Goal: Communication & Community: Answer question/provide support

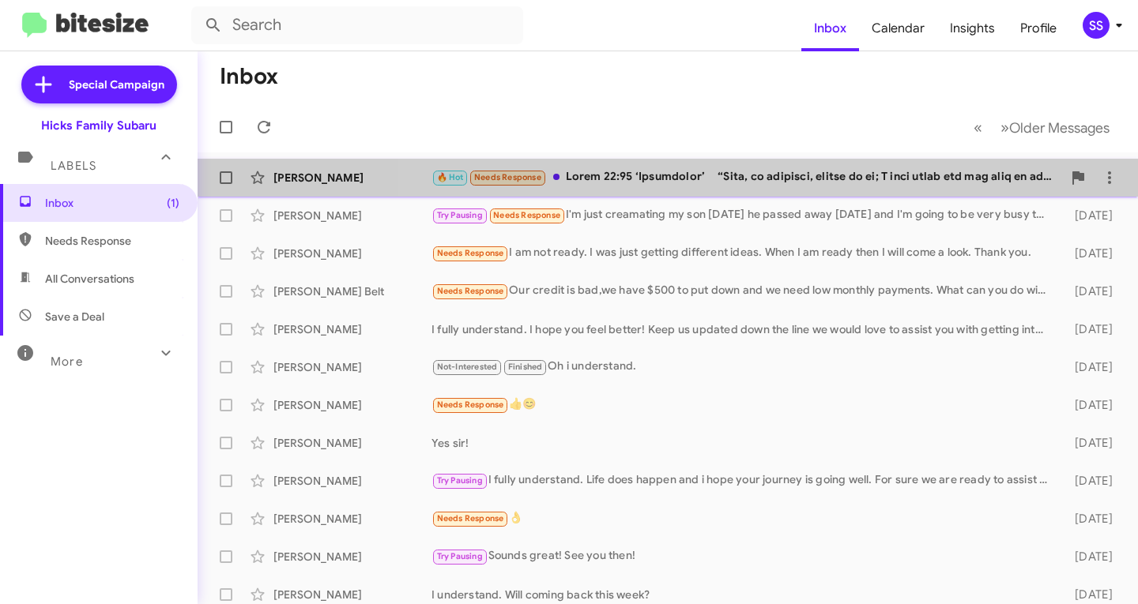
click at [673, 171] on div "🔥 Hot Needs Response" at bounding box center [746, 177] width 630 height 18
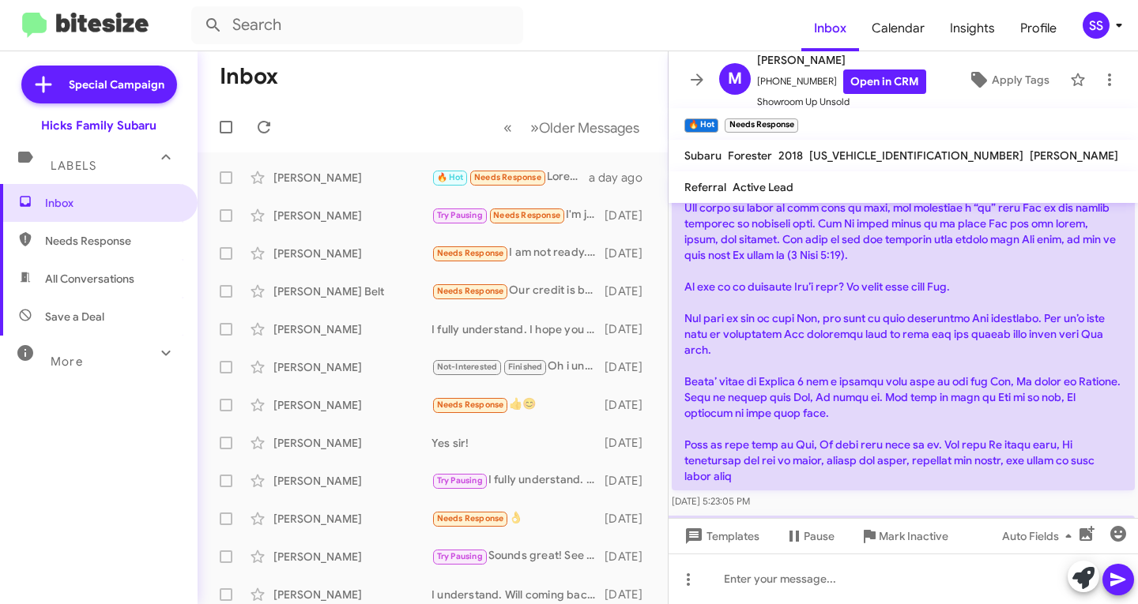
scroll to position [890, 0]
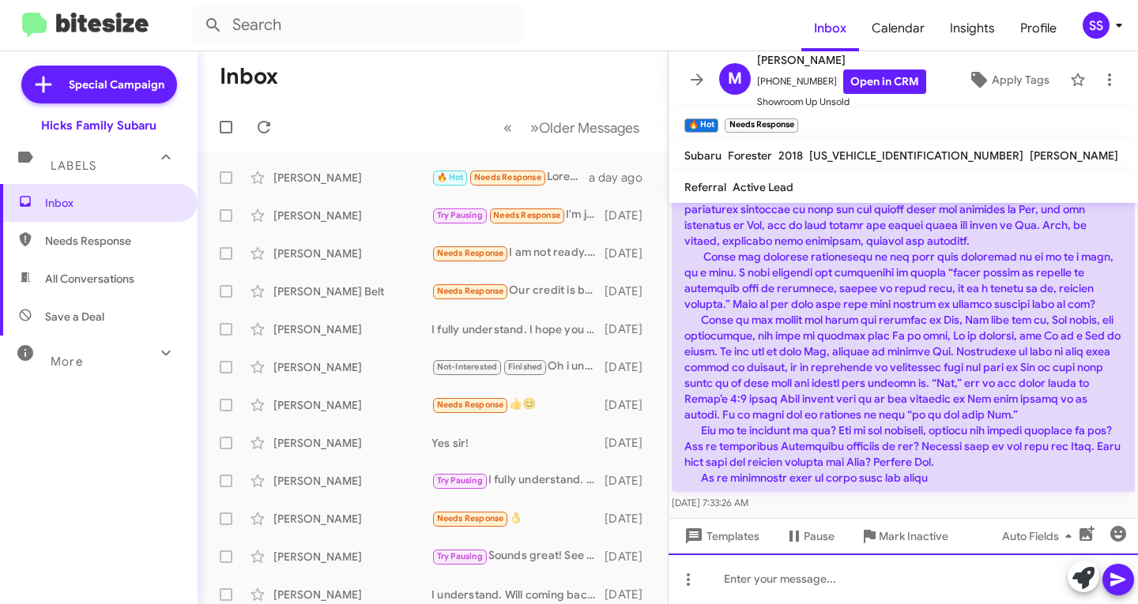
click at [822, 582] on div at bounding box center [902, 579] width 469 height 51
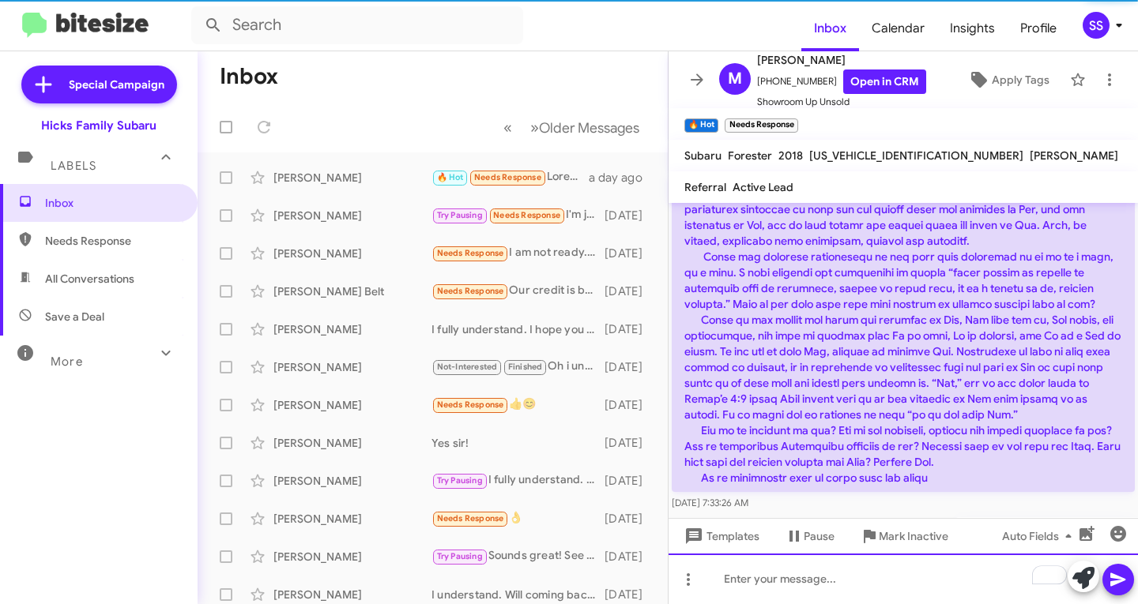
scroll to position [947, 0]
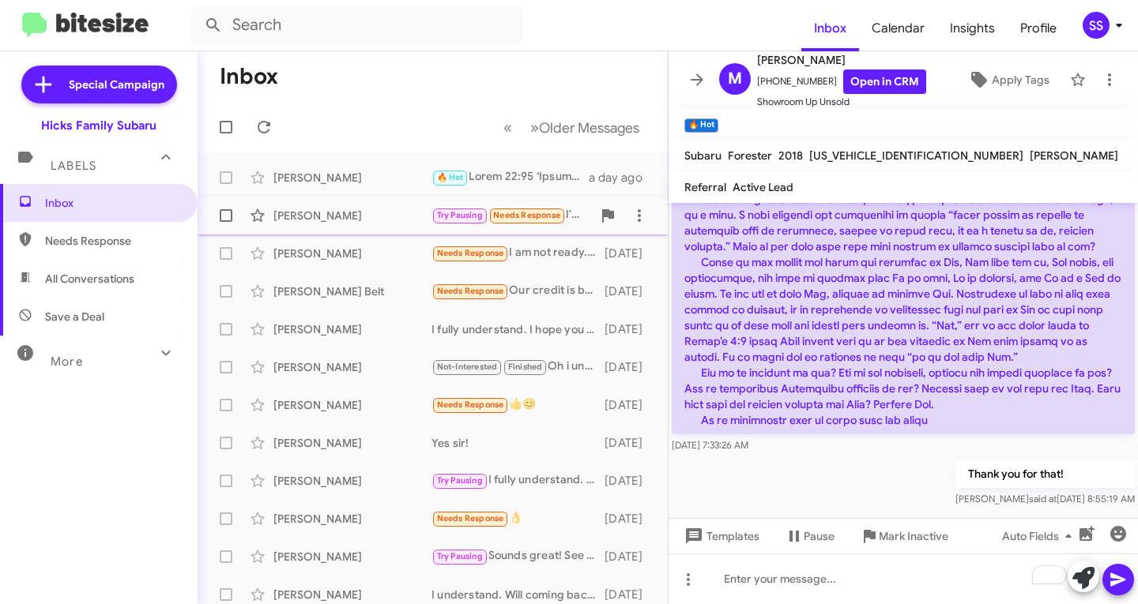
click at [390, 213] on div "[PERSON_NAME]" at bounding box center [352, 216] width 158 height 16
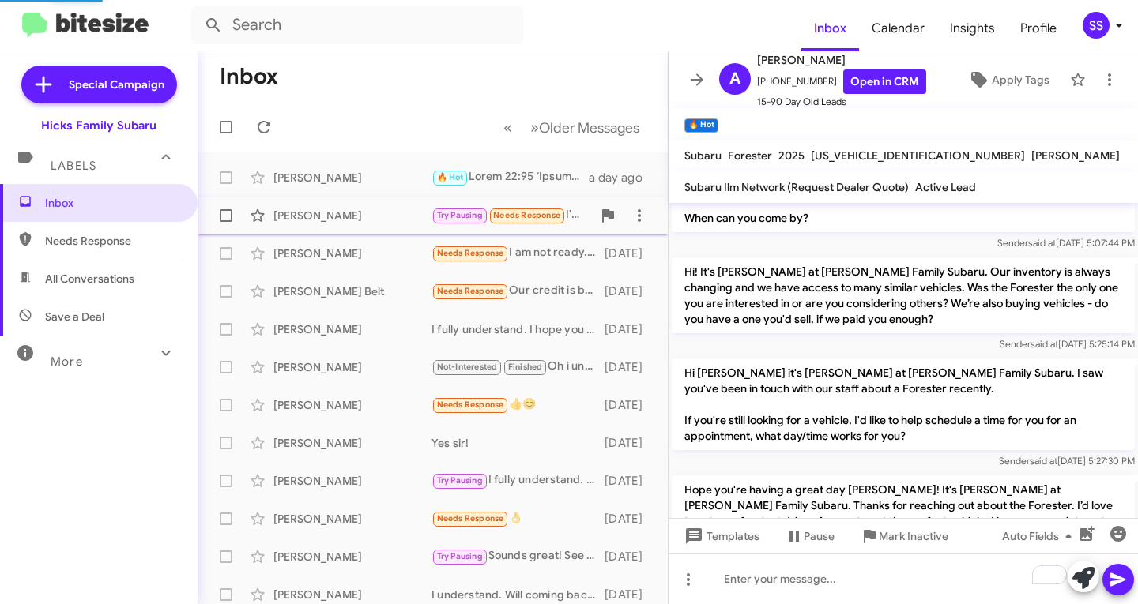
scroll to position [1645, 0]
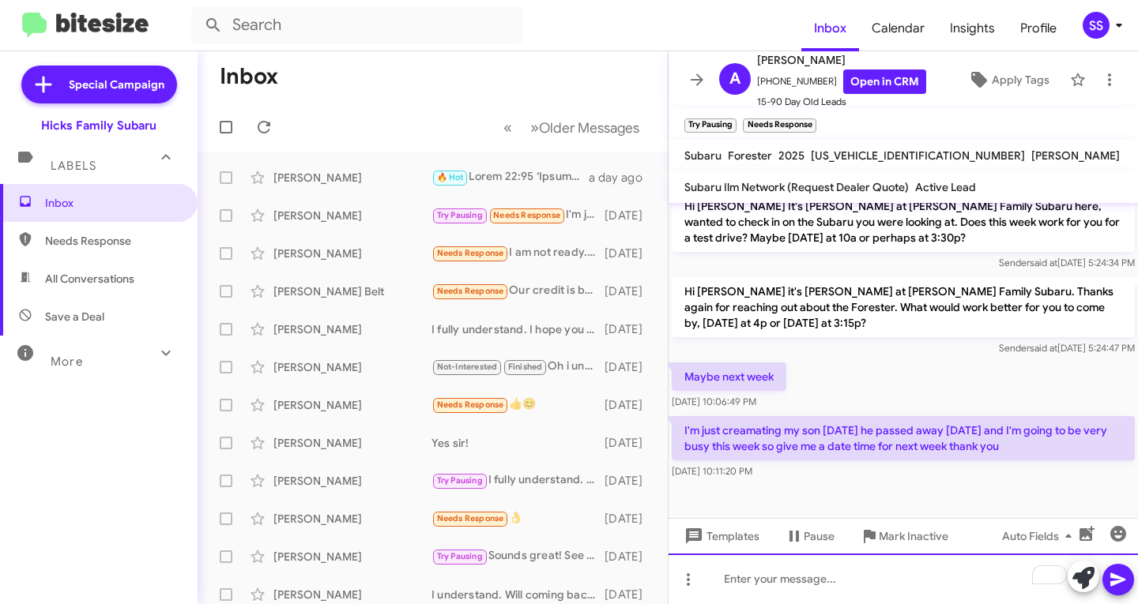
click at [833, 570] on div "To enrich screen reader interactions, please activate Accessibility in Grammarl…" at bounding box center [902, 579] width 469 height 51
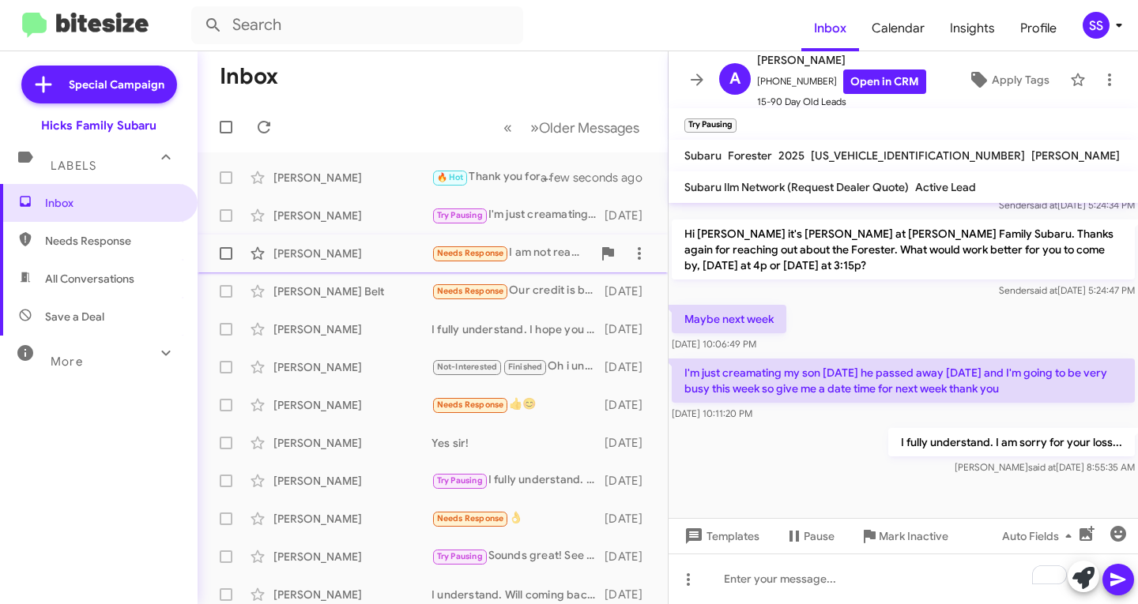
click at [325, 249] on div "[PERSON_NAME]" at bounding box center [352, 254] width 158 height 16
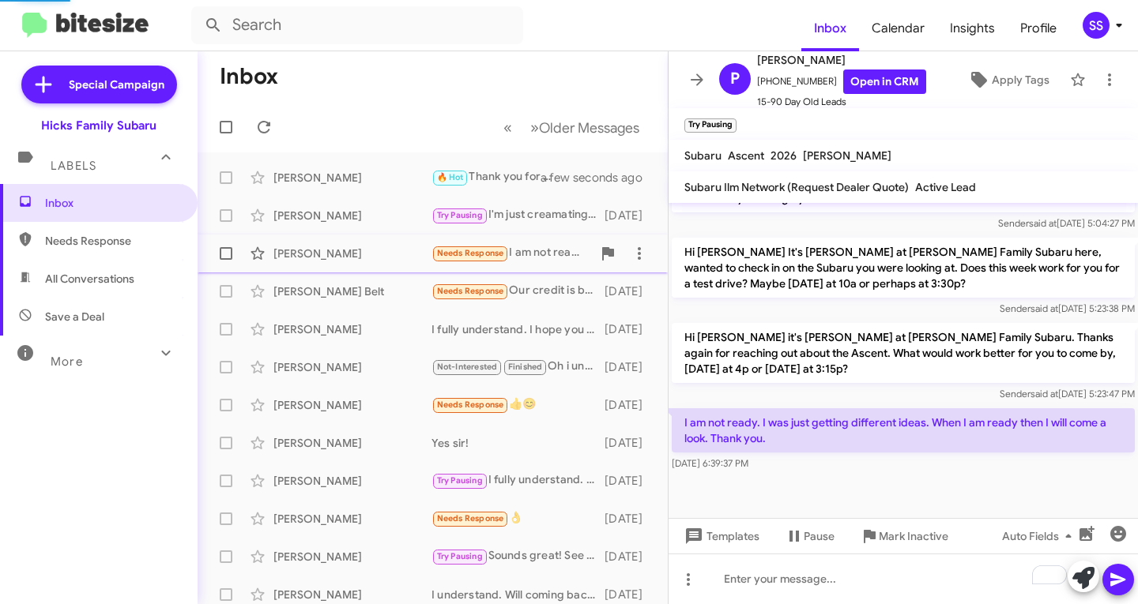
scroll to position [999, 0]
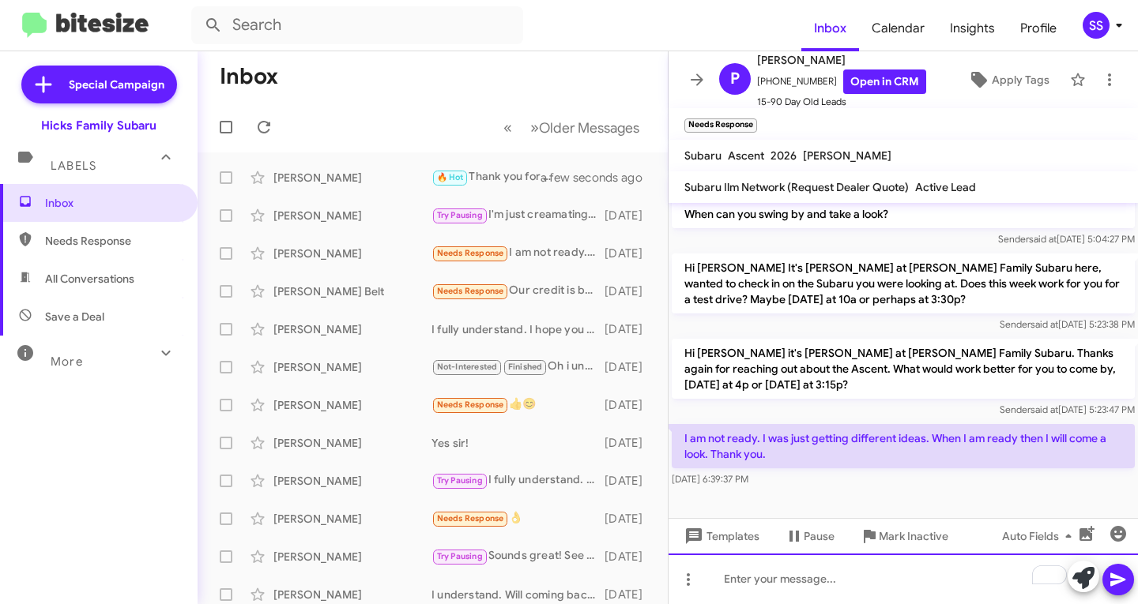
click at [833, 579] on div "To enrich screen reader interactions, please activate Accessibility in Grammarl…" at bounding box center [902, 579] width 469 height 51
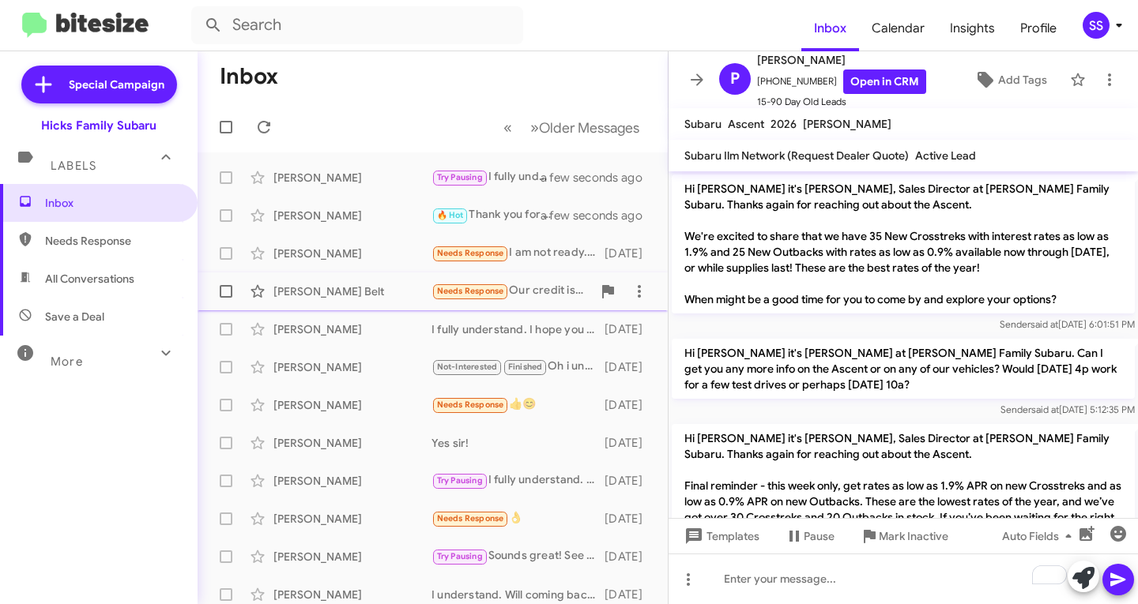
click at [303, 289] on div "[PERSON_NAME] Belt" at bounding box center [352, 292] width 158 height 16
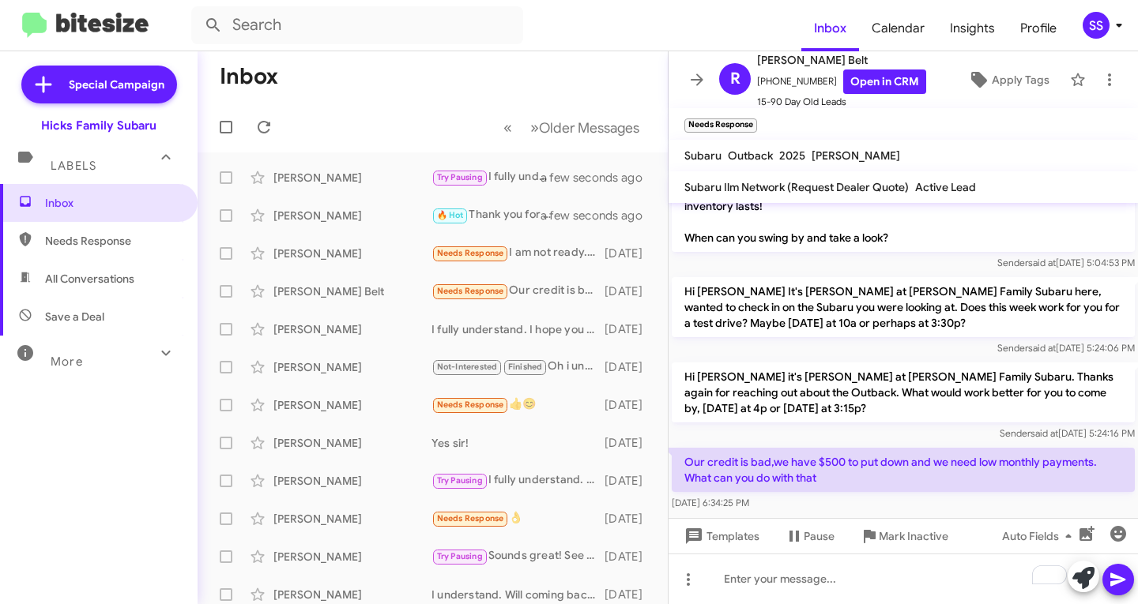
scroll to position [1209, 0]
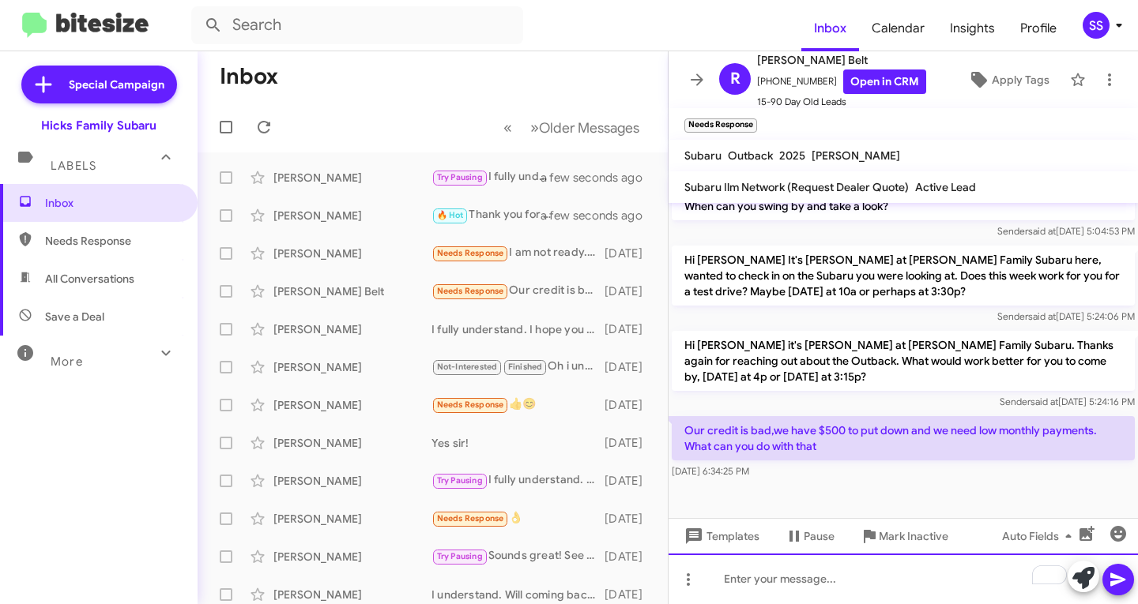
click at [929, 589] on div "To enrich screen reader interactions, please activate Accessibility in Grammarl…" at bounding box center [902, 579] width 469 height 51
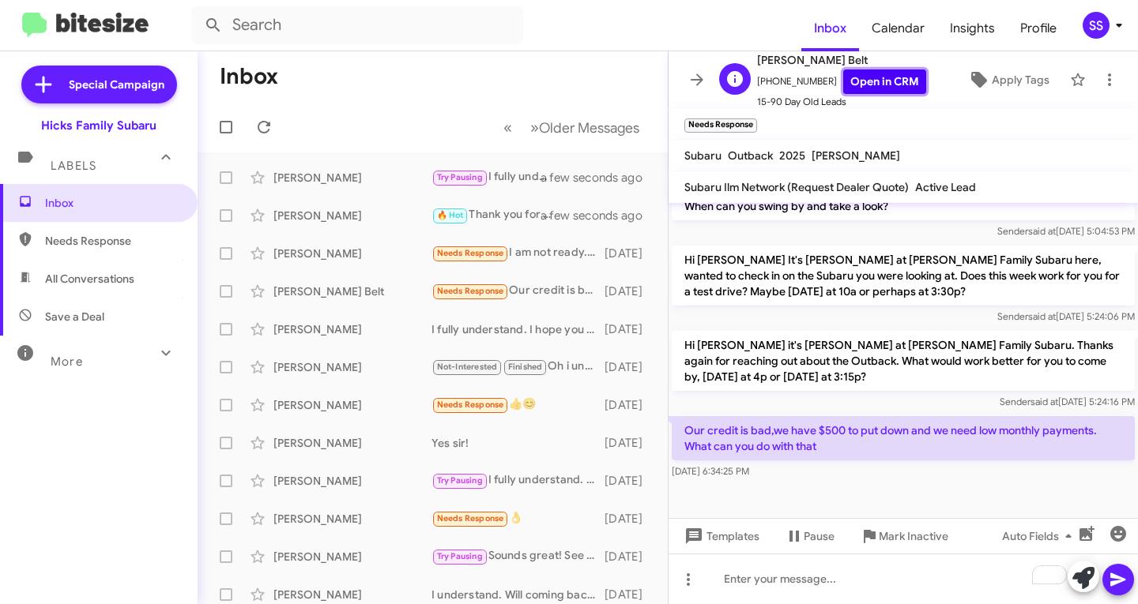
click at [852, 88] on link "Open in CRM" at bounding box center [884, 82] width 83 height 24
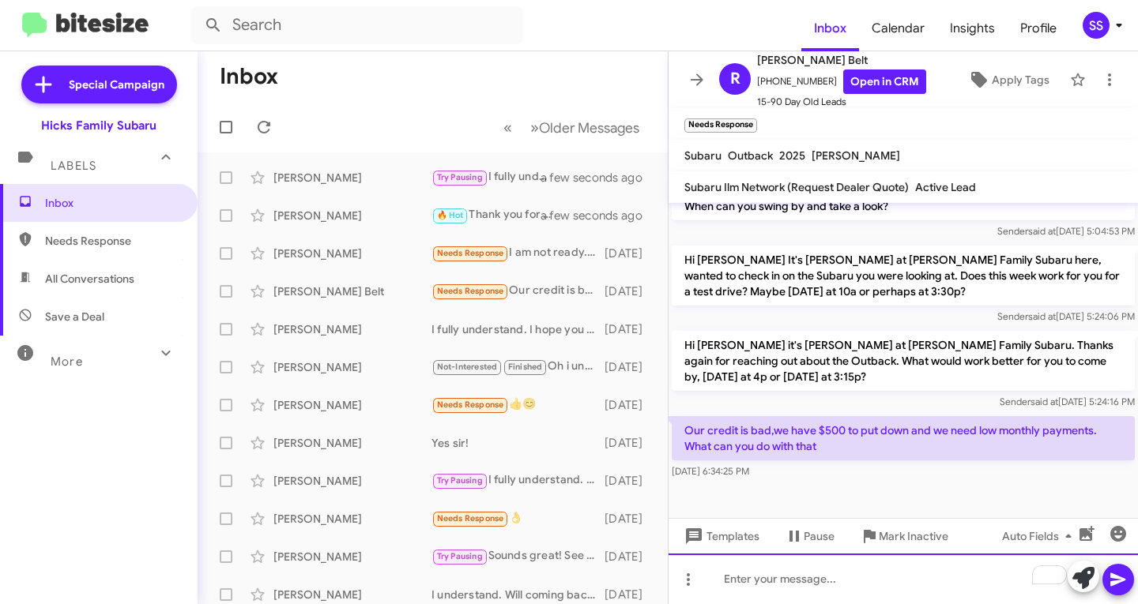
click at [763, 580] on div "To enrich screen reader interactions, please activate Accessibility in Grammarl…" at bounding box center [902, 579] width 469 height 51
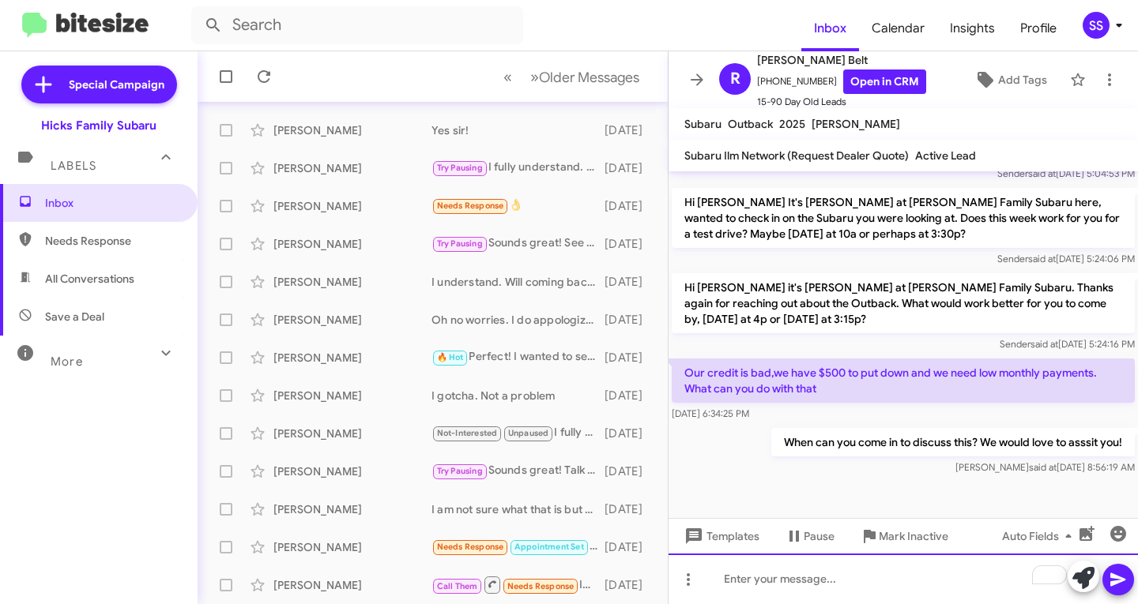
scroll to position [0, 0]
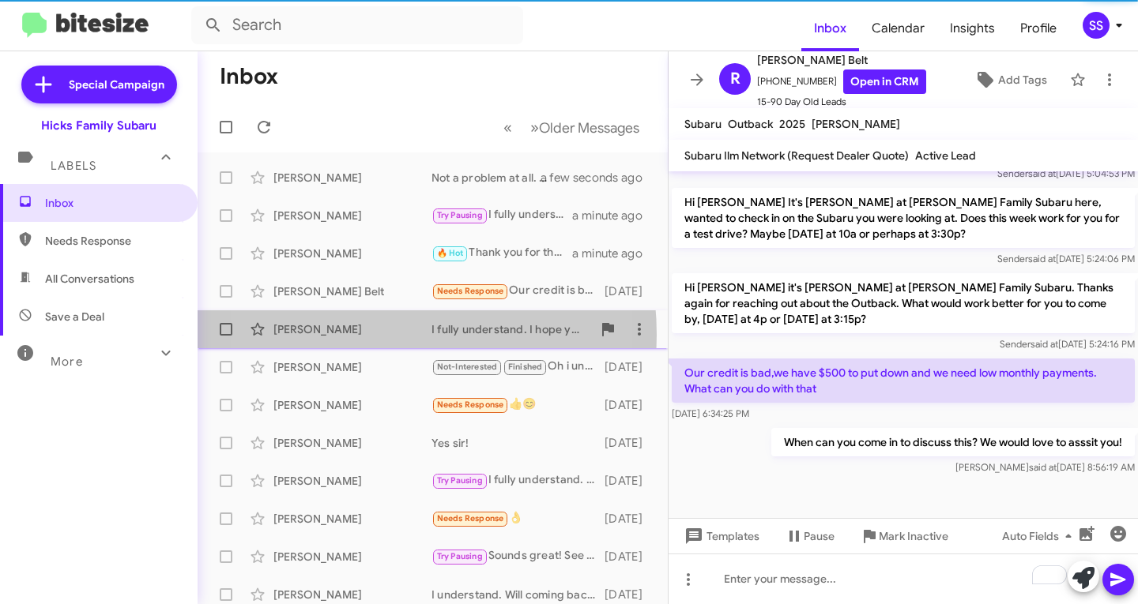
click at [343, 335] on div "[PERSON_NAME]" at bounding box center [352, 330] width 158 height 16
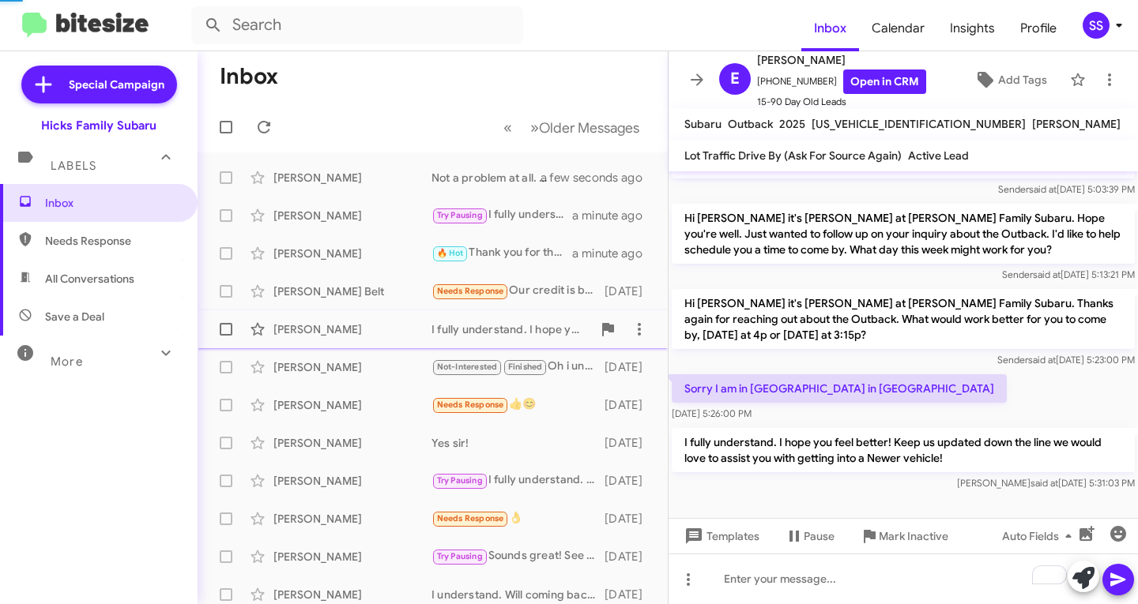
scroll to position [236, 0]
click at [341, 334] on div "[PERSON_NAME]" at bounding box center [352, 330] width 158 height 16
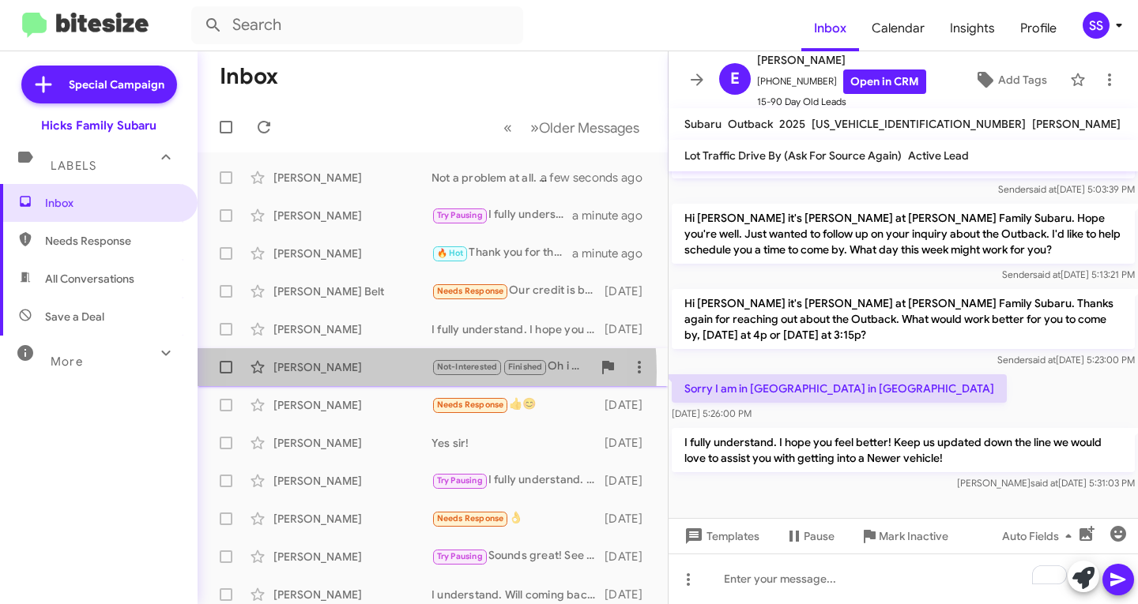
click at [341, 372] on div "[PERSON_NAME]" at bounding box center [352, 367] width 158 height 16
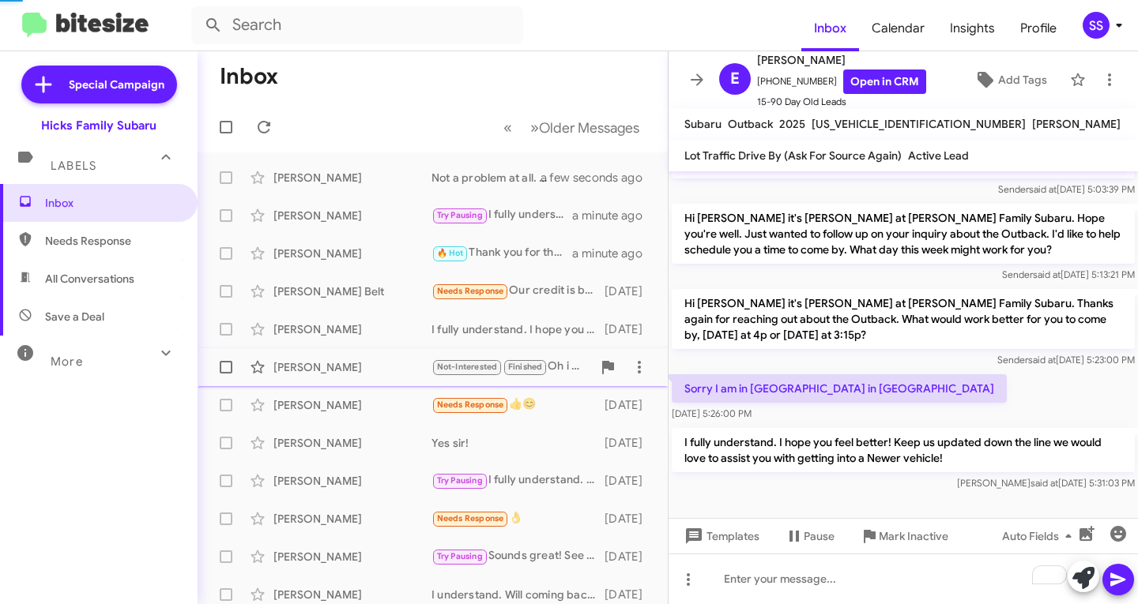
scroll to position [1469, 0]
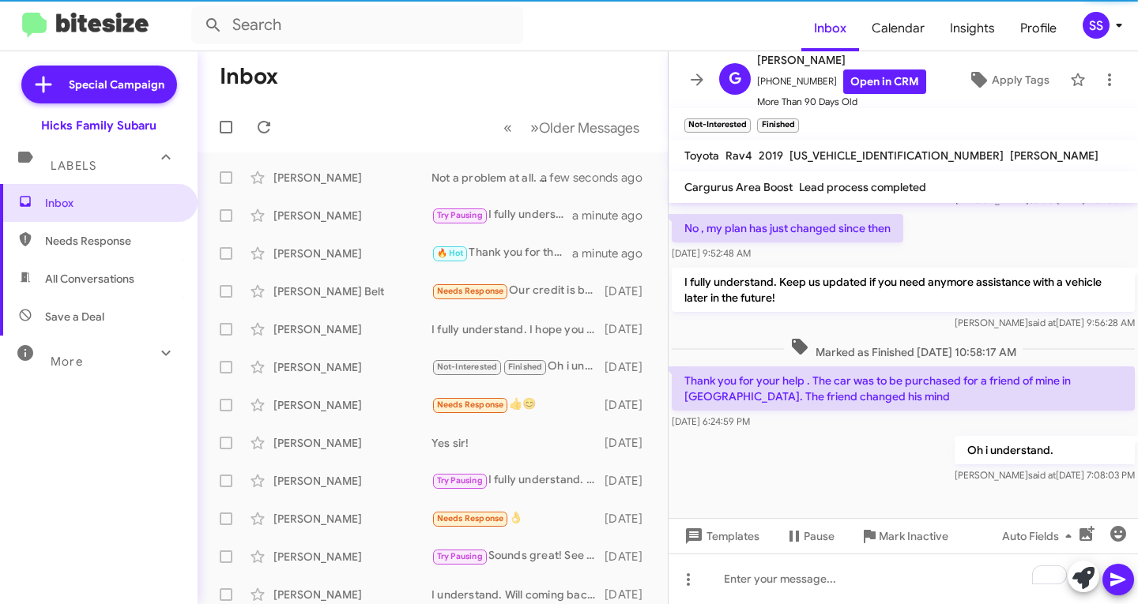
click at [109, 242] on span "Needs Response" at bounding box center [112, 241] width 134 height 16
type input "in:needs-response"
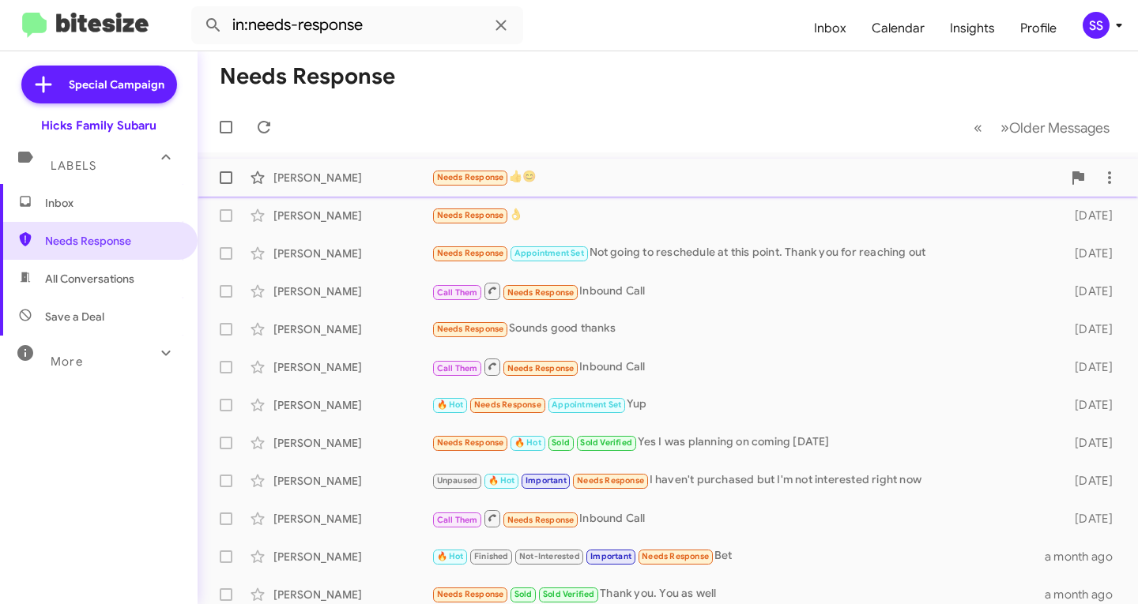
click at [348, 175] on div "[PERSON_NAME]" at bounding box center [352, 178] width 158 height 16
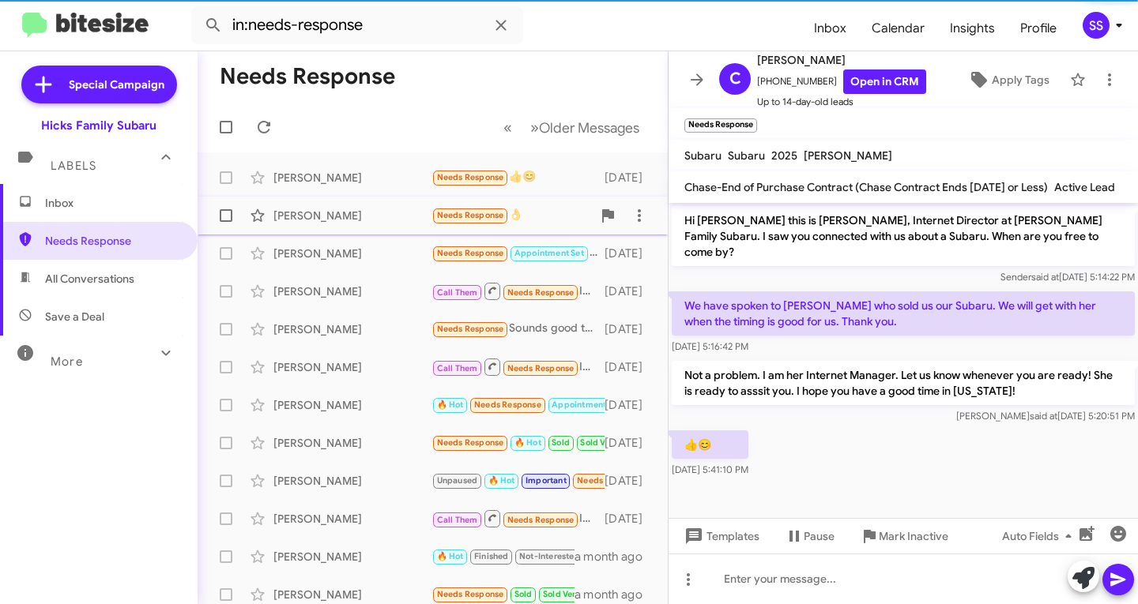
click at [354, 208] on div "[PERSON_NAME]" at bounding box center [352, 216] width 158 height 16
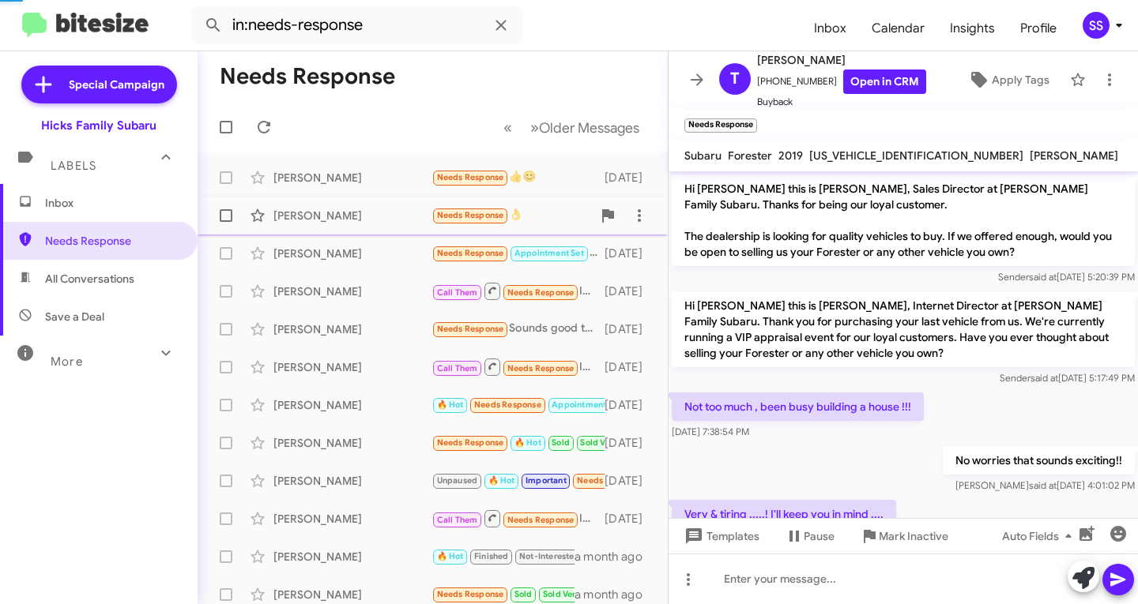
scroll to position [167, 0]
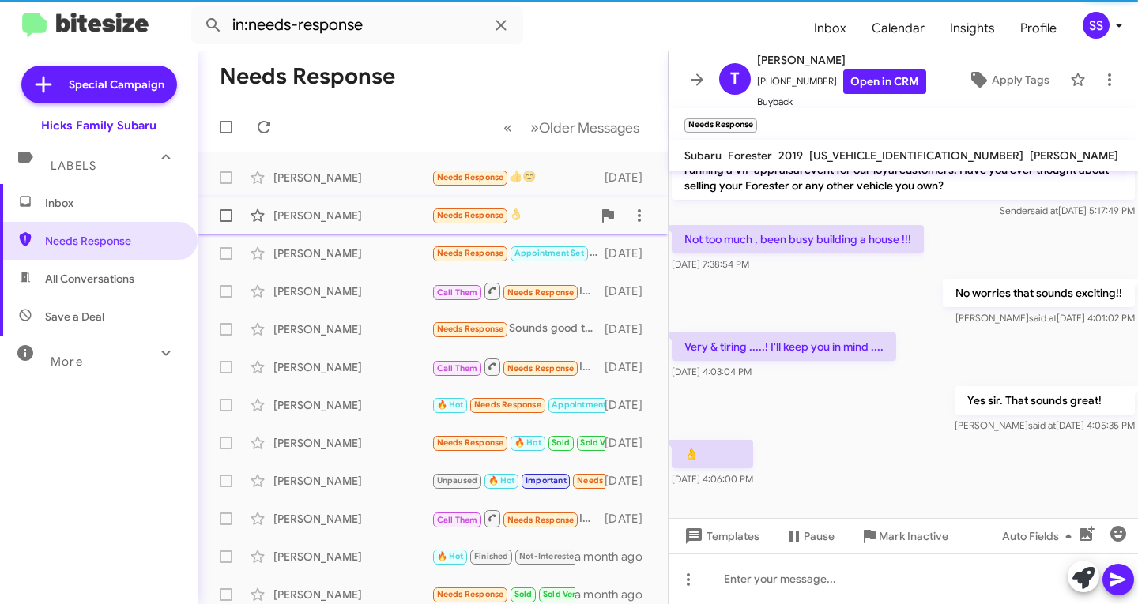
click at [350, 231] on div "[PERSON_NAME] Needs Response 👌 [DATE]" at bounding box center [432, 216] width 445 height 32
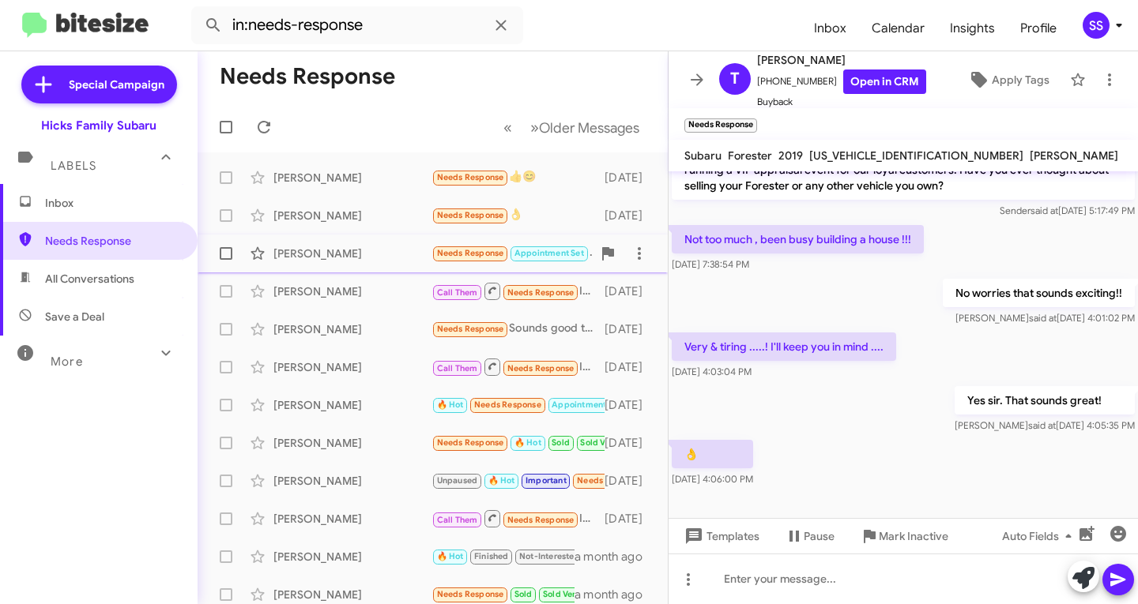
click at [344, 243] on div "[PERSON_NAME] Needs Response Appointment Set Not going to reschedule at this po…" at bounding box center [432, 254] width 445 height 32
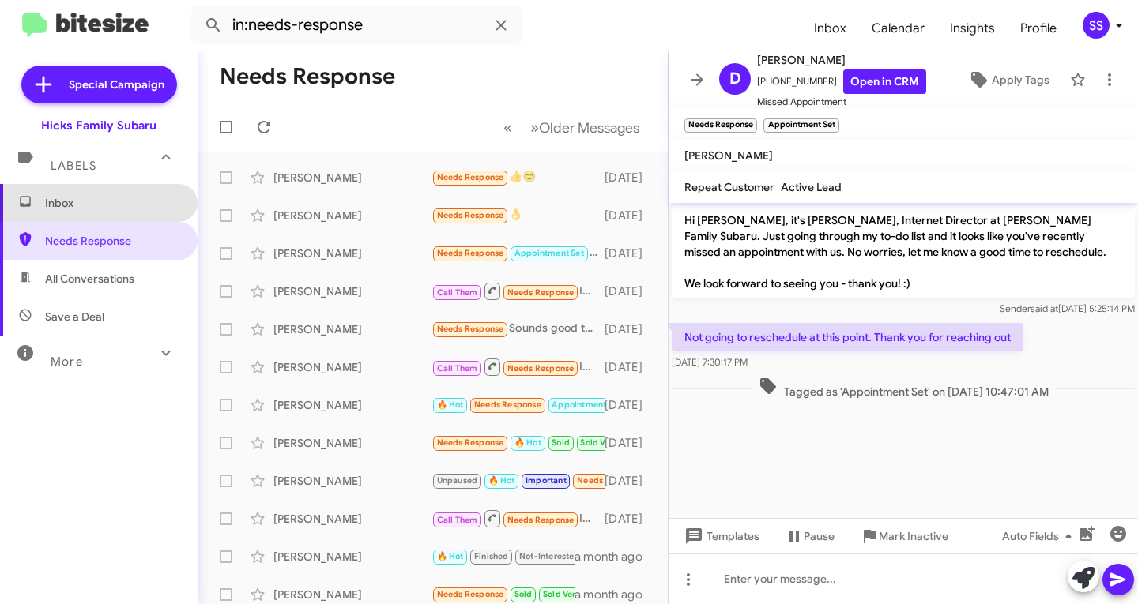
click at [104, 193] on span "Inbox" at bounding box center [99, 203] width 198 height 38
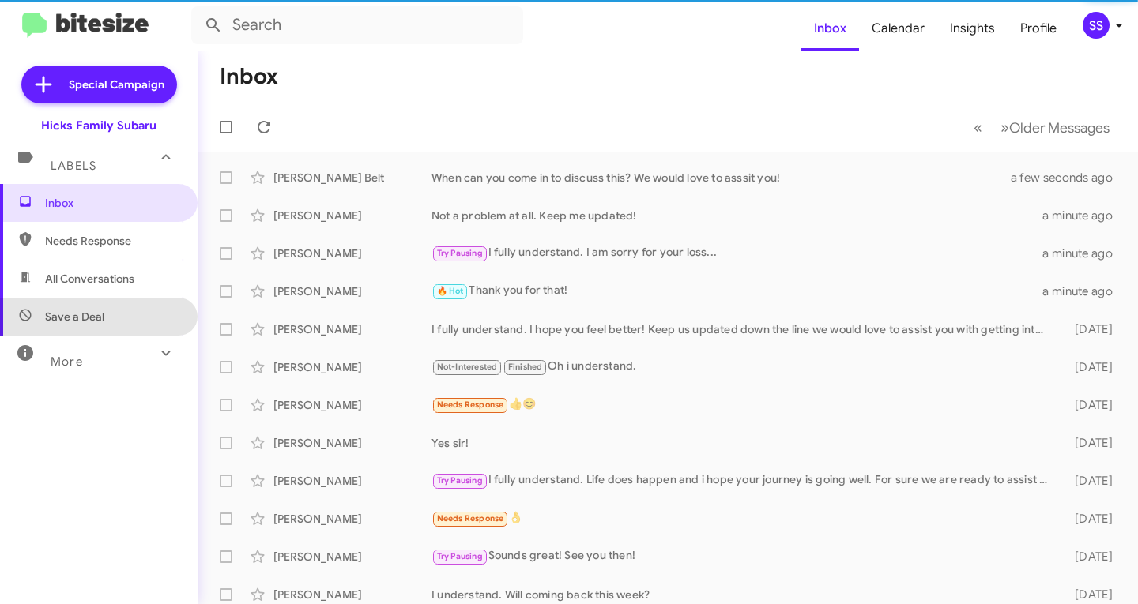
click at [115, 299] on span "Save a Deal" at bounding box center [99, 317] width 198 height 38
type input "in:not-interested"
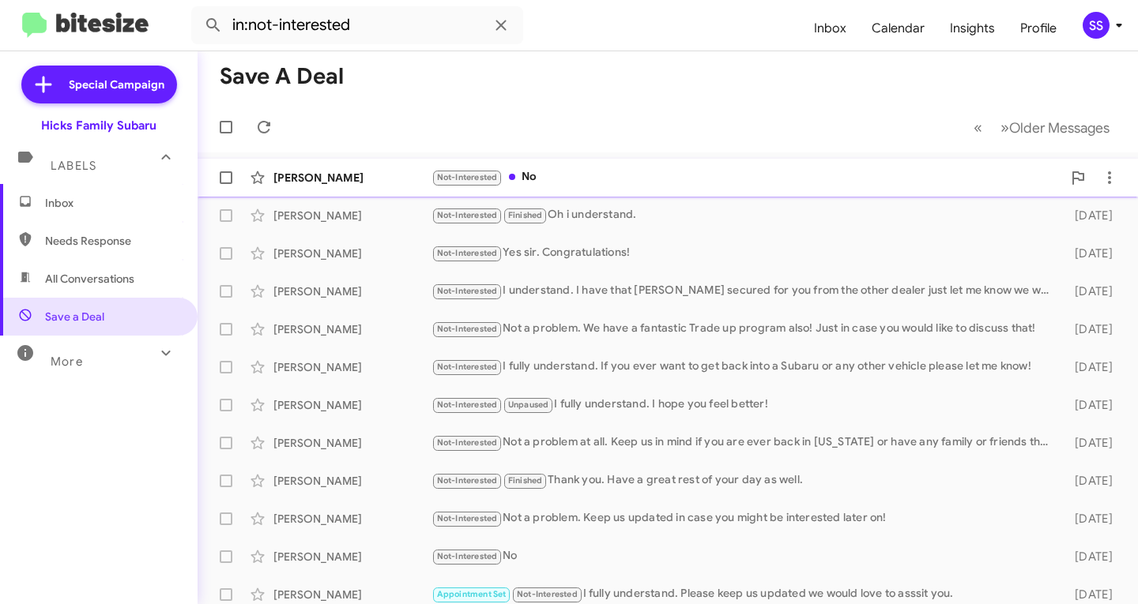
click at [605, 175] on div "Not-Interested No" at bounding box center [746, 177] width 630 height 18
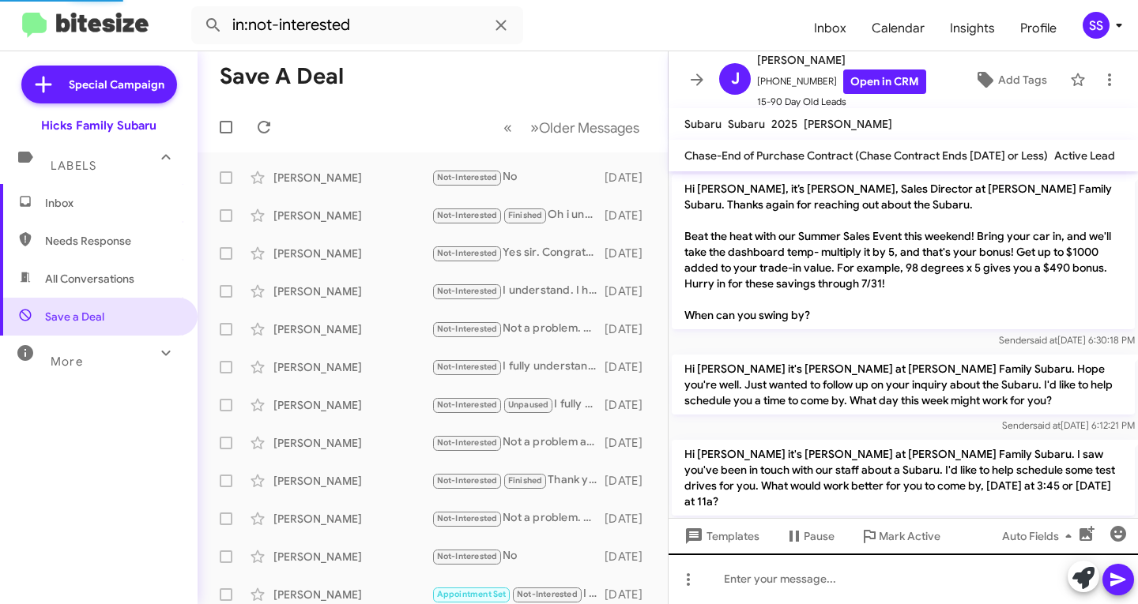
scroll to position [1583, 0]
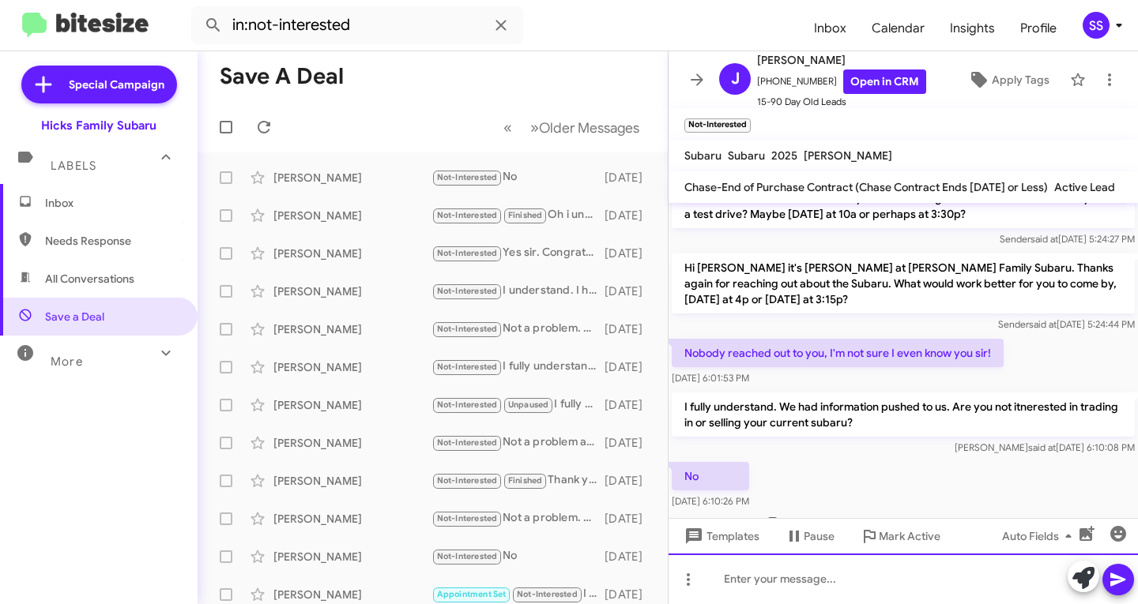
click at [887, 581] on div at bounding box center [902, 579] width 469 height 51
click at [810, 584] on div "To enrich screen reader interactions, please activate Accessibility in Grammarl…" at bounding box center [902, 579] width 469 height 51
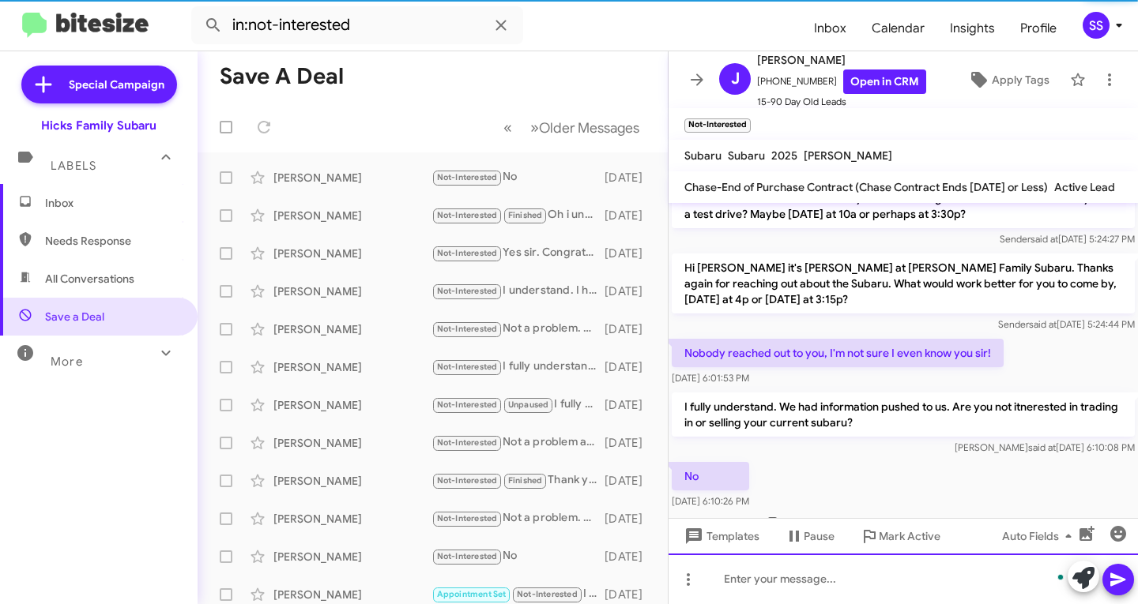
scroll to position [1673, 0]
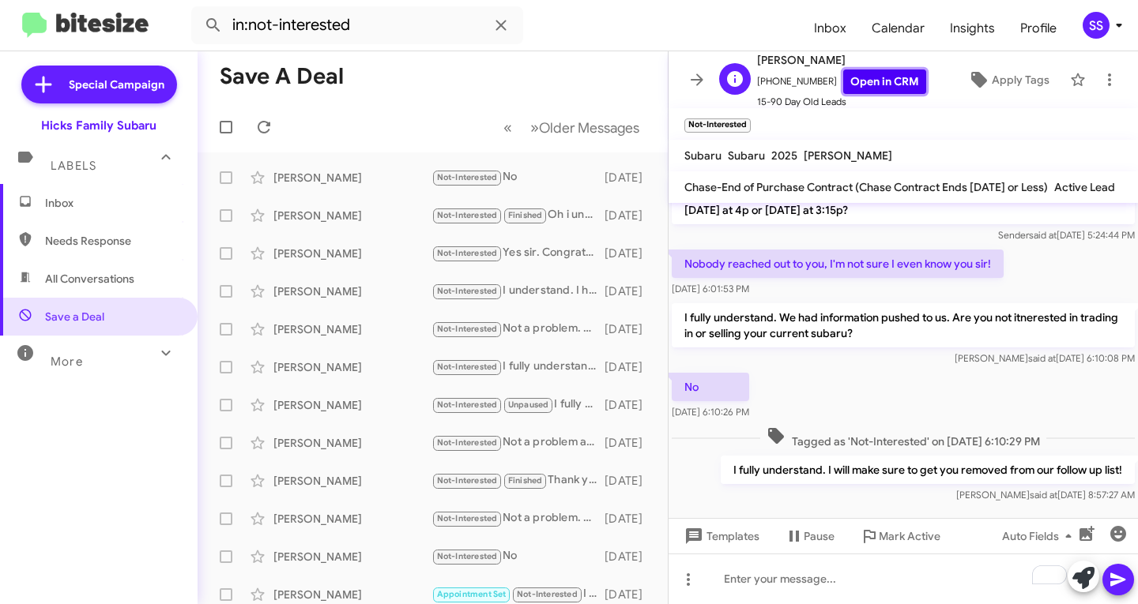
click at [874, 82] on link "Open in CRM" at bounding box center [884, 82] width 83 height 24
click at [51, 228] on span "Needs Response" at bounding box center [99, 241] width 198 height 38
type input "in:needs-response"
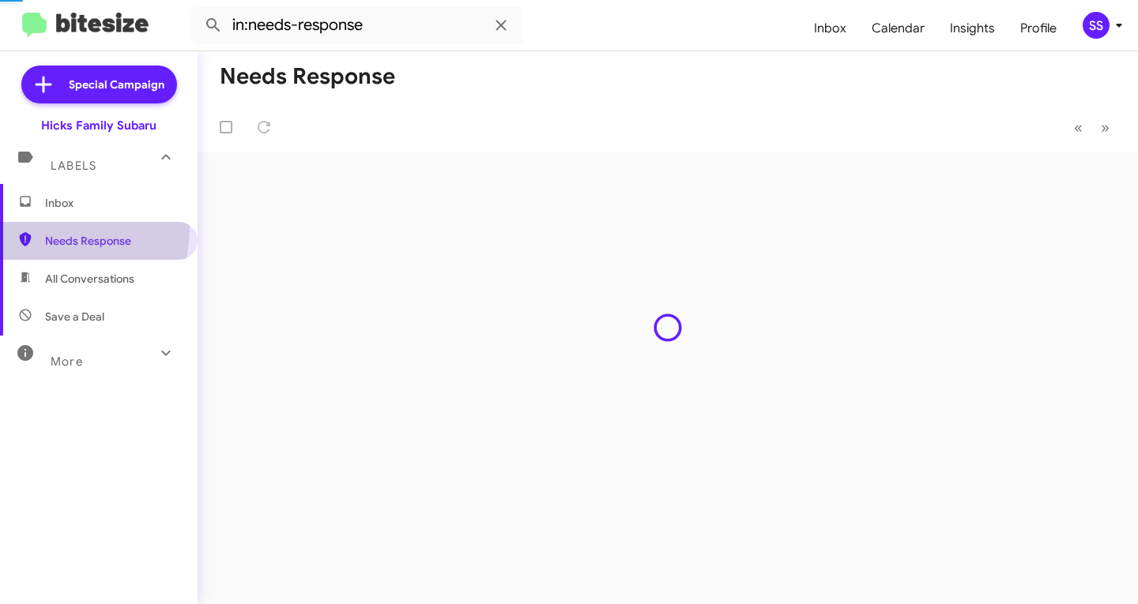
click at [106, 207] on span "Inbox" at bounding box center [112, 203] width 134 height 16
